Goal: Transaction & Acquisition: Obtain resource

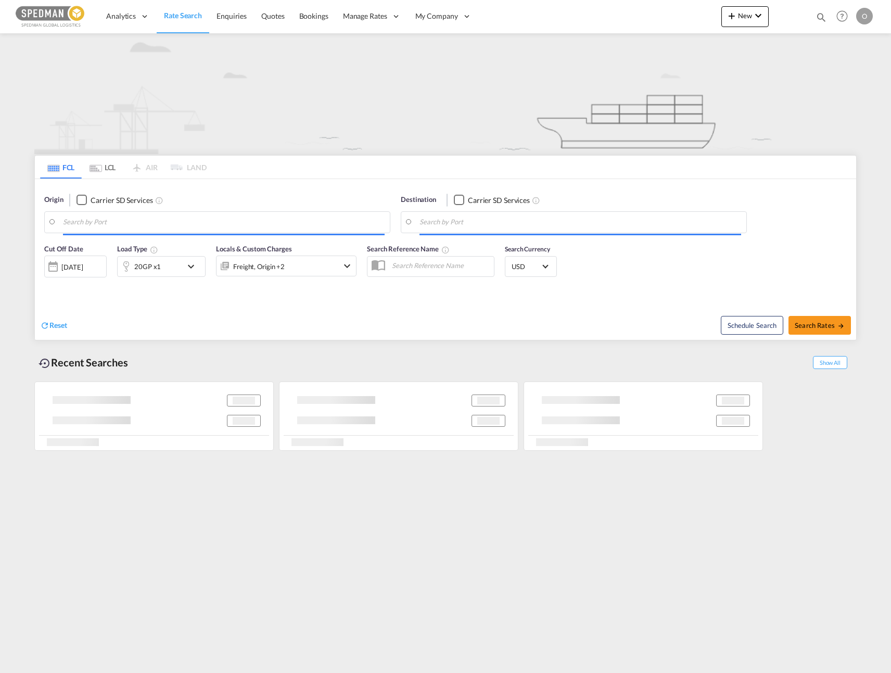
type input "[GEOGRAPHIC_DATA] ([GEOGRAPHIC_DATA]), [GEOGRAPHIC_DATA]"
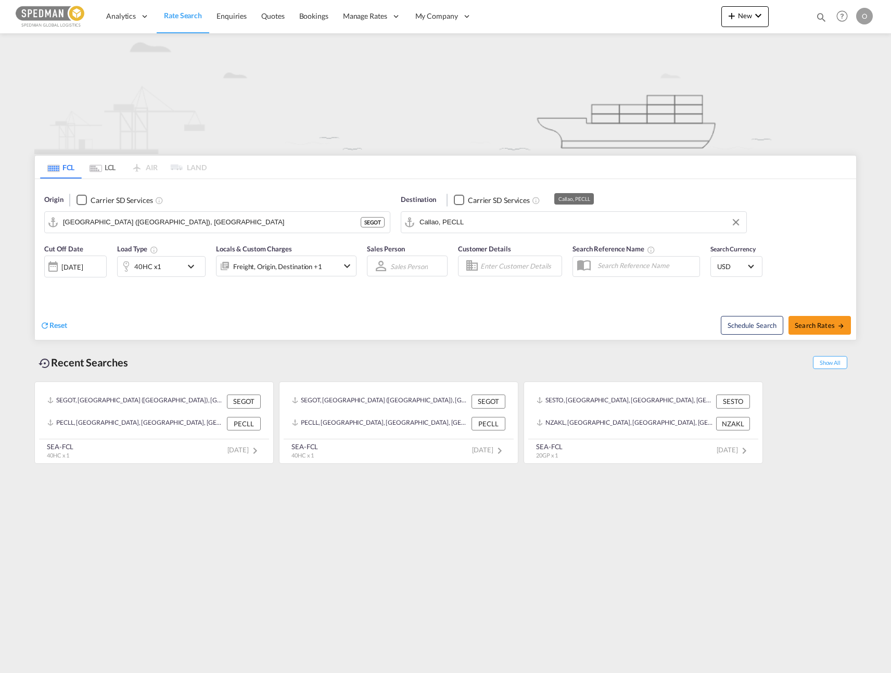
click at [462, 223] on input "Callao, PECLL" at bounding box center [581, 222] width 322 height 16
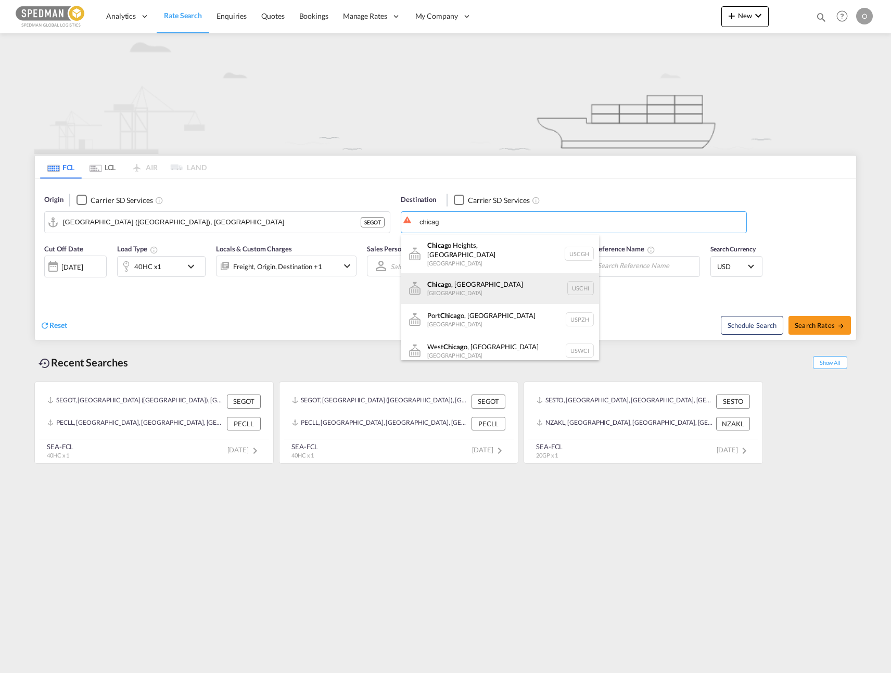
click at [474, 284] on div "Chicag o, IL [GEOGRAPHIC_DATA] [GEOGRAPHIC_DATA]" at bounding box center [500, 288] width 198 height 31
type input "[GEOGRAPHIC_DATA], [GEOGRAPHIC_DATA], USCHI"
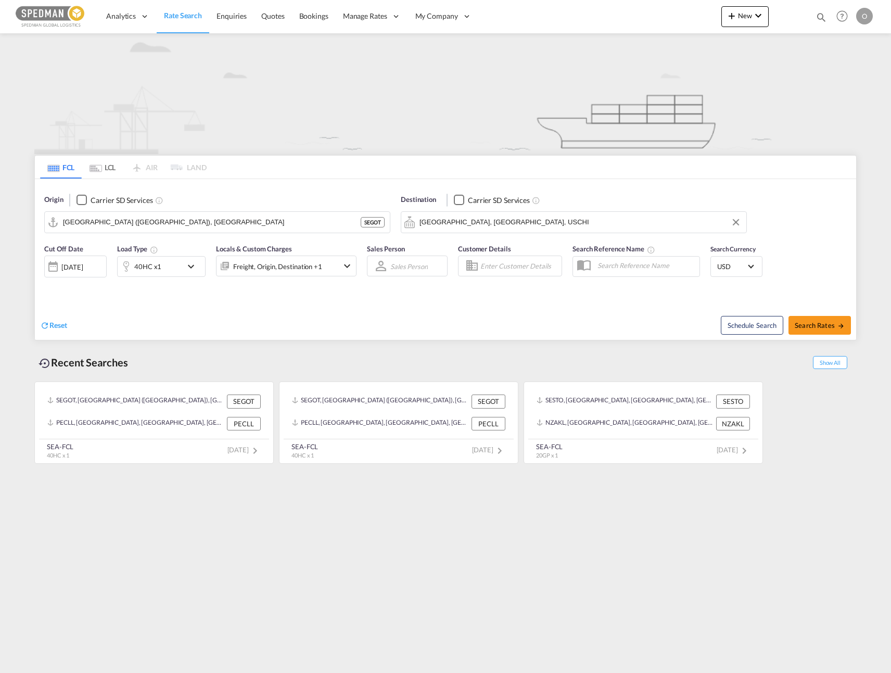
click at [186, 266] on md-icon "icon-chevron-down" at bounding box center [194, 266] width 18 height 12
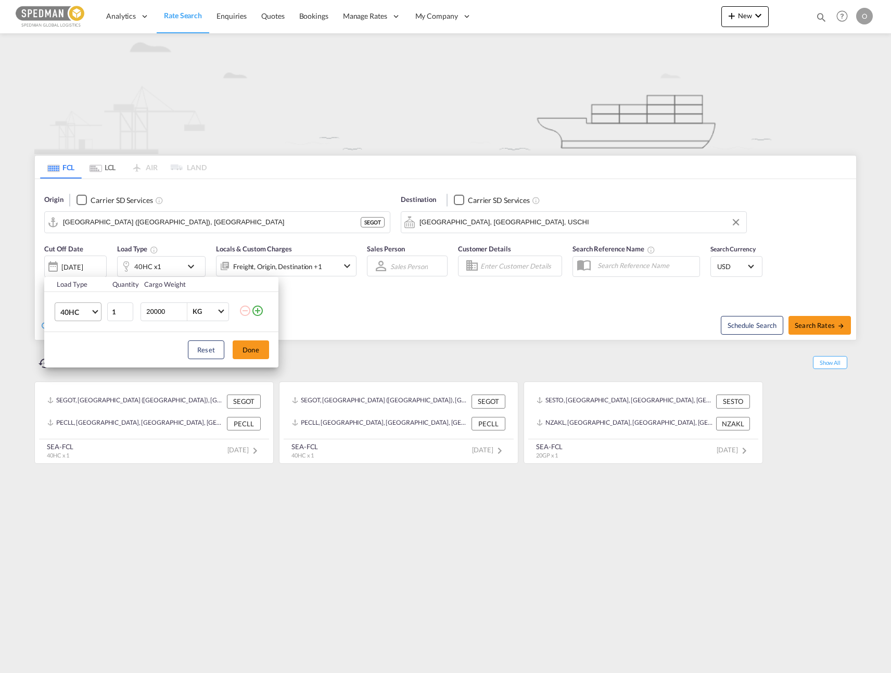
click at [95, 321] on md-select "40HC 20GP 40GP 40HC 45HC 20RE 40RE 40HR 20OT 40OT 20FR 40FR 40NR 20NR 45S 20TK …" at bounding box center [78, 311] width 47 height 19
click at [78, 262] on div "20GP" at bounding box center [69, 262] width 18 height 10
click at [263, 355] on button "Done" at bounding box center [251, 349] width 36 height 19
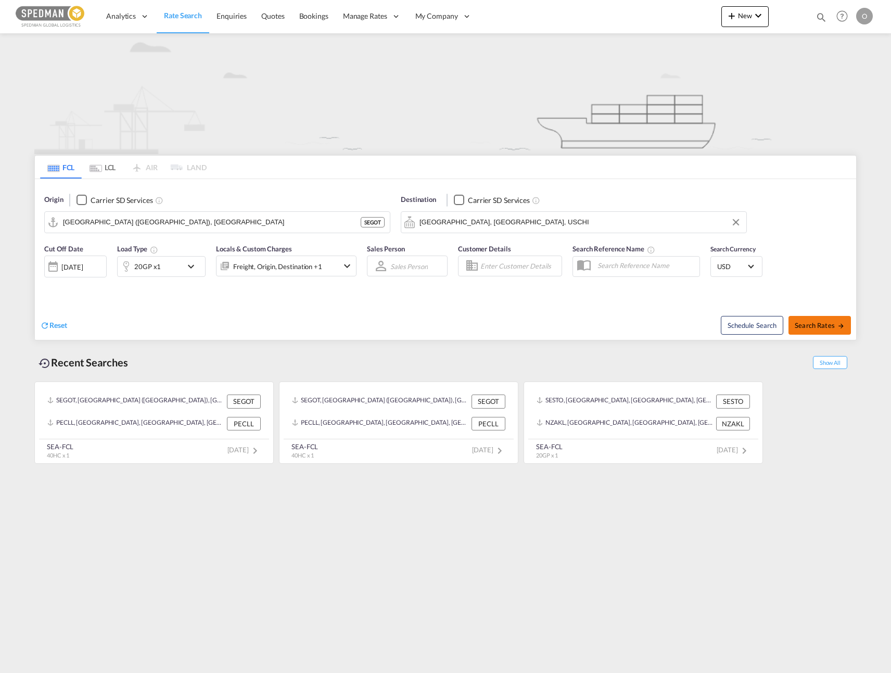
click at [827, 322] on span "Search Rates" at bounding box center [820, 325] width 50 height 8
type input "SEGOT to USCHI / [DATE]"
